Goal: Information Seeking & Learning: Learn about a topic

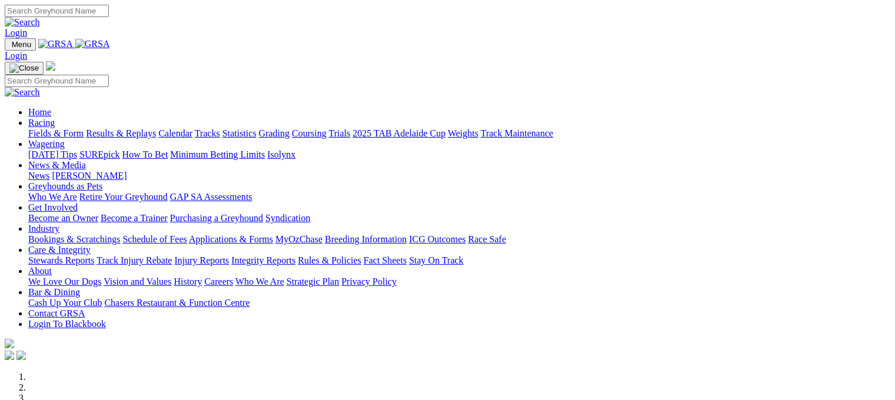
click at [47, 128] on link "Fields & Form" at bounding box center [55, 133] width 55 height 10
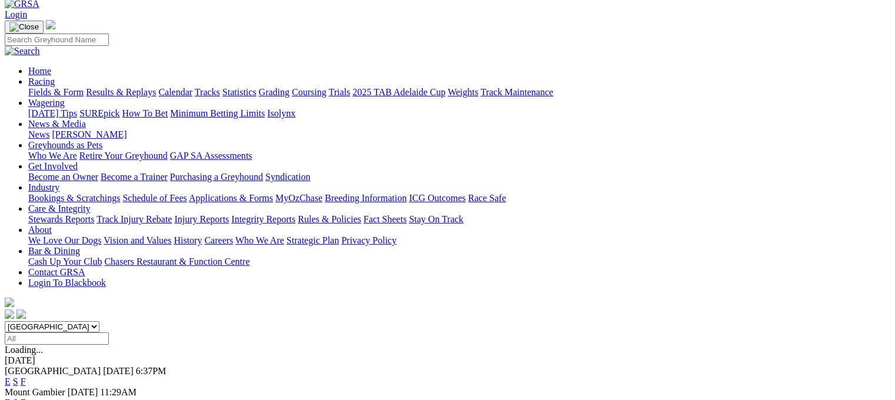
scroll to position [156, 0]
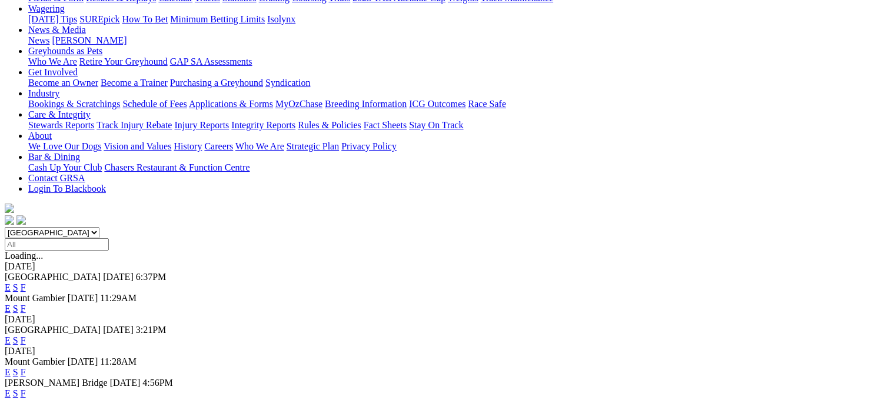
click at [26, 388] on link "F" at bounding box center [23, 393] width 5 height 10
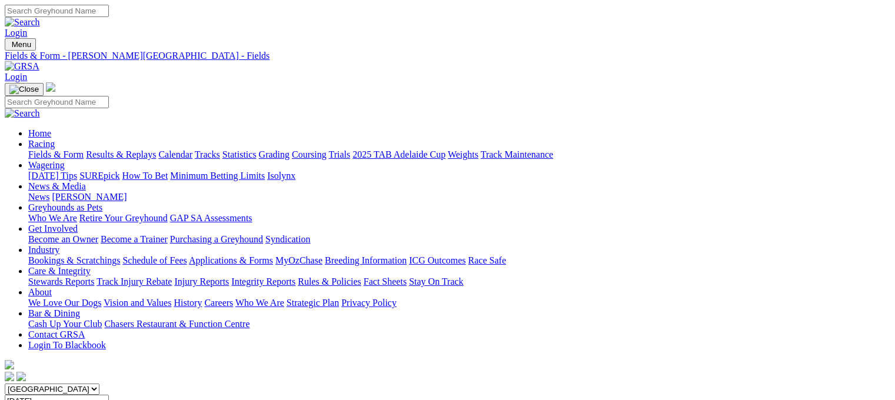
click at [59, 149] on link "Fields & Form" at bounding box center [55, 154] width 55 height 10
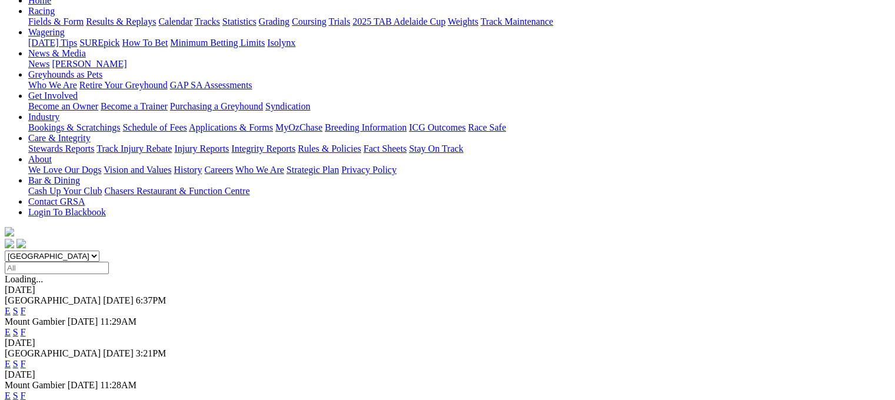
scroll to position [188, 0]
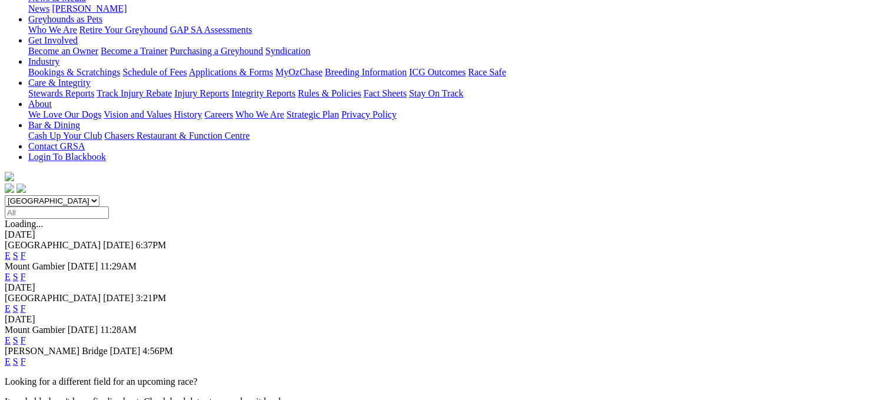
click at [26, 303] on link "F" at bounding box center [23, 308] width 5 height 10
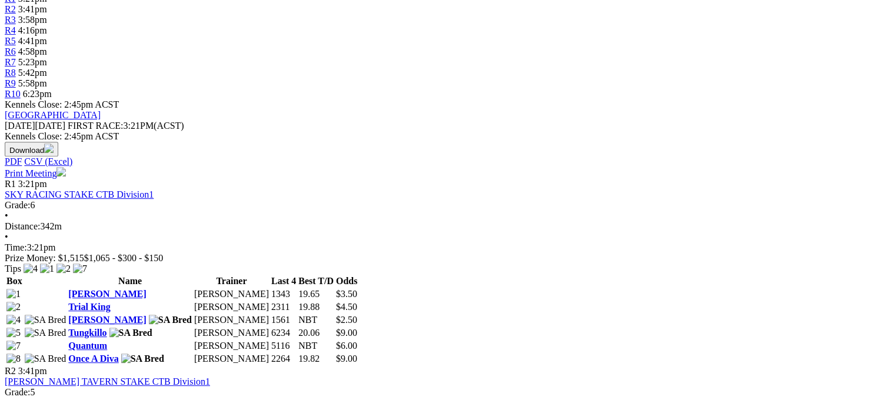
scroll to position [416, 0]
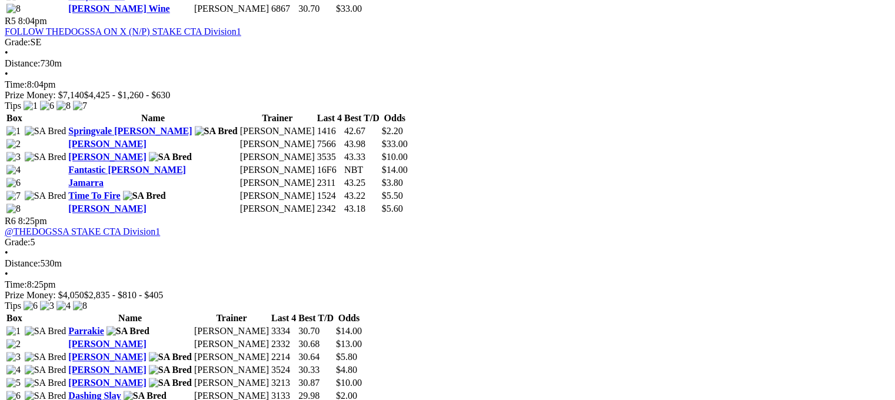
scroll to position [1395, 0]
